Goal: Transaction & Acquisition: Obtain resource

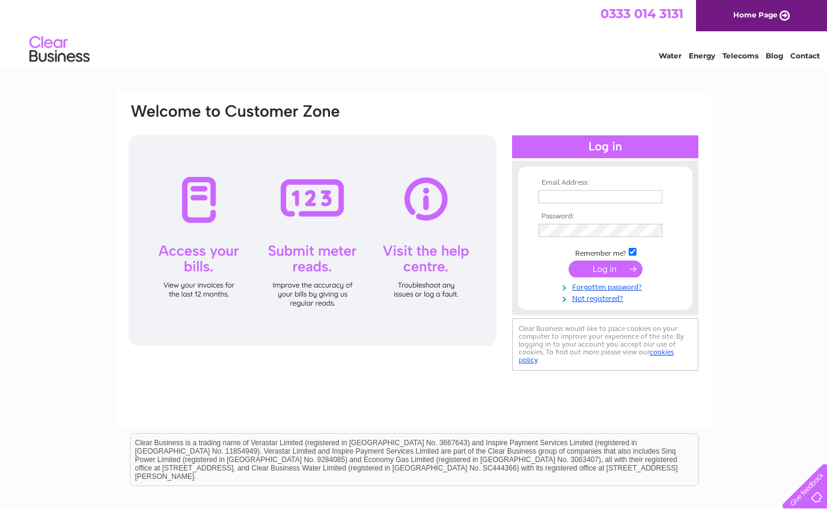
type input "paula@kenwayautotrade.co.uk"
click at [594, 264] on input "submit" at bounding box center [606, 268] width 74 height 17
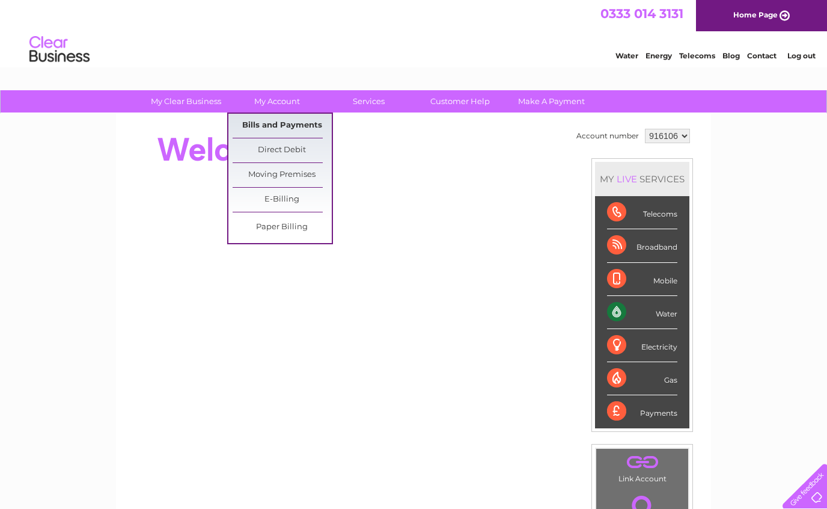
click at [277, 123] on link "Bills and Payments" at bounding box center [282, 126] width 99 height 24
click at [287, 125] on link "Bills and Payments" at bounding box center [282, 126] width 99 height 24
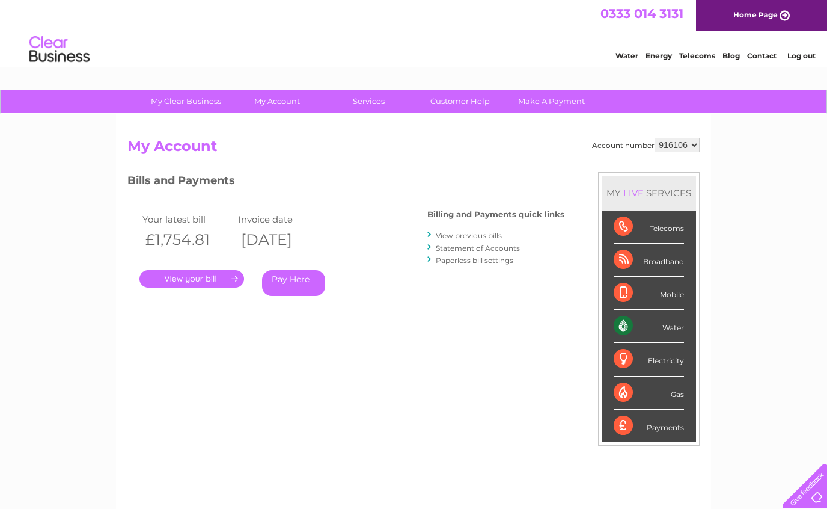
click at [744, 282] on div "My Clear Business Login Details My Details My Preferences Link Account My Accou…" at bounding box center [413, 403] width 827 height 627
click at [218, 278] on link "." at bounding box center [191, 278] width 105 height 17
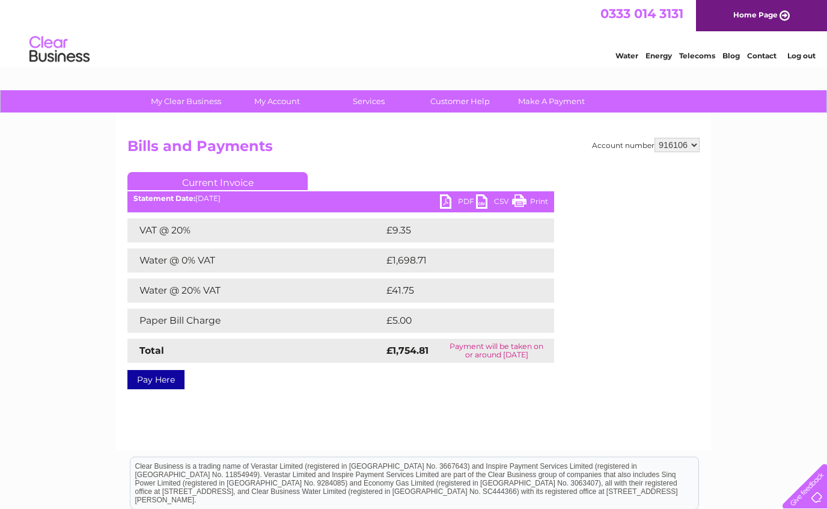
click at [455, 203] on link "PDF" at bounding box center [458, 202] width 36 height 17
